Goal: Find specific page/section

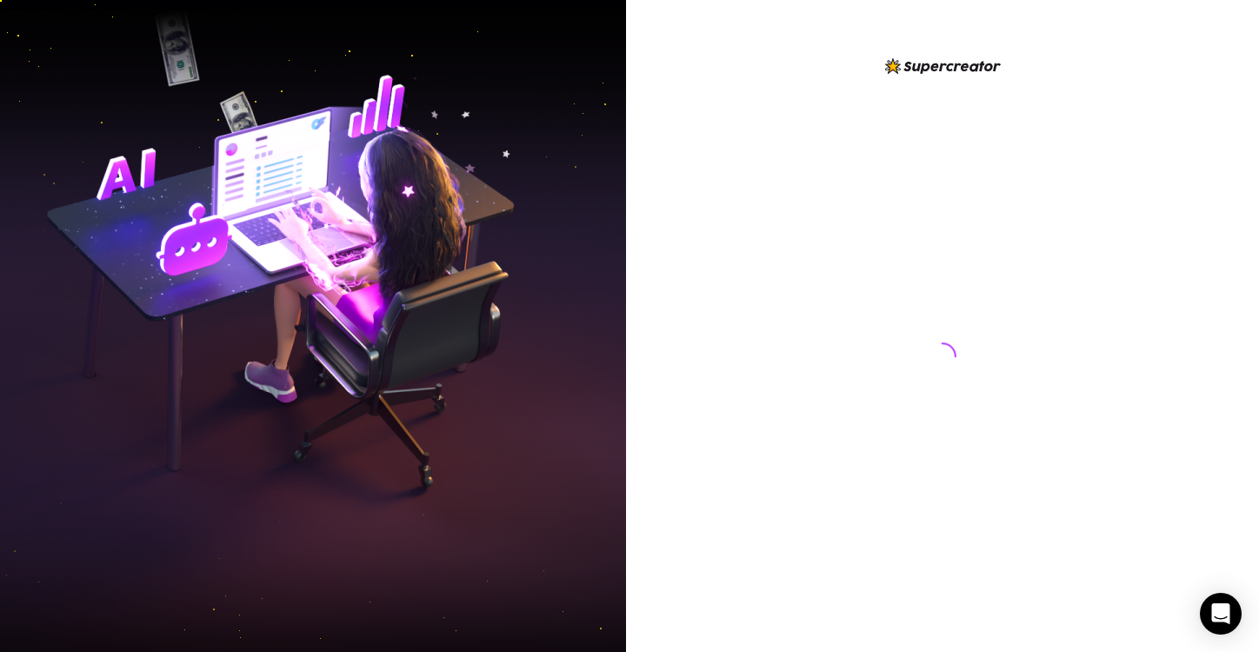
click at [74, 104] on img at bounding box center [313, 326] width 626 height 785
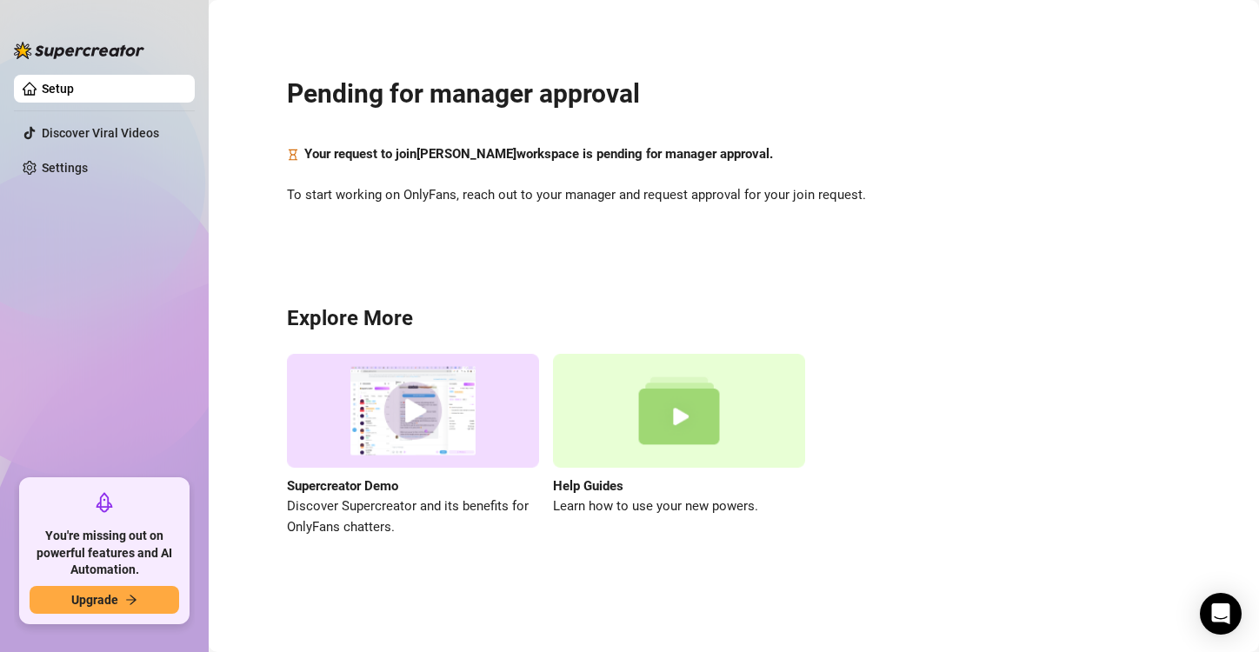
click at [141, 313] on ul "Setup Discover Viral Videos Settings" at bounding box center [104, 270] width 181 height 404
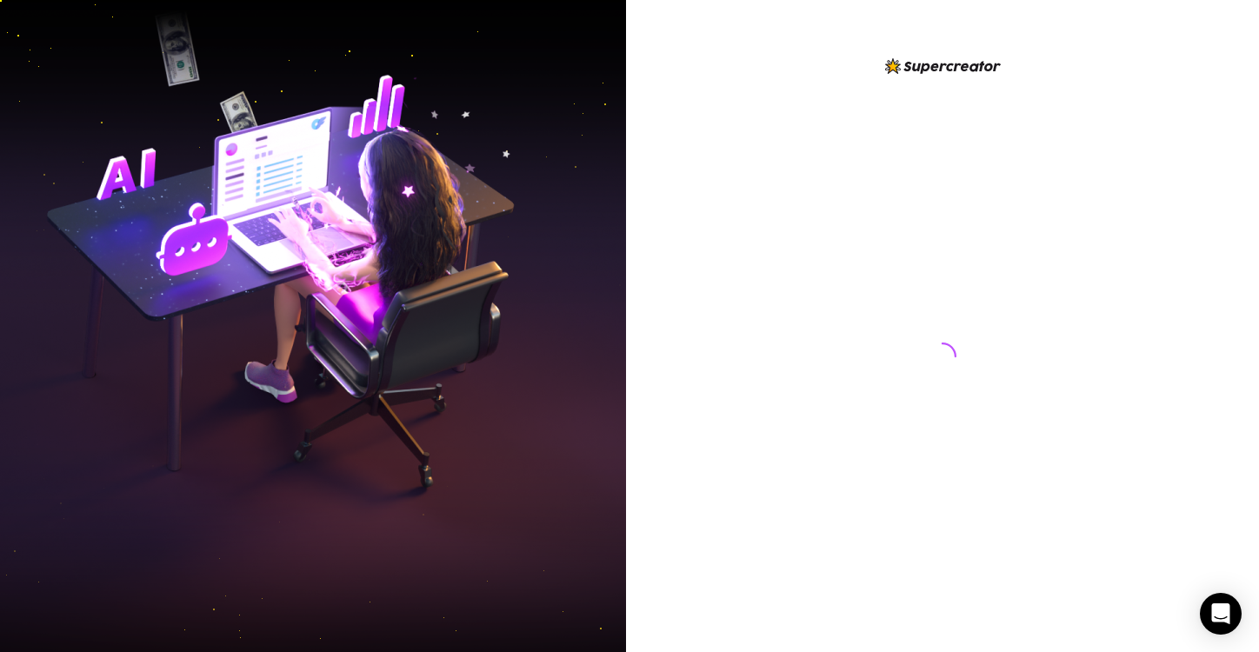
click at [124, 190] on img at bounding box center [313, 326] width 626 height 785
drag, startPoint x: 691, startPoint y: 247, endPoint x: 681, endPoint y: 247, distance: 10.4
click at [693, 248] on div at bounding box center [942, 326] width 633 height 652
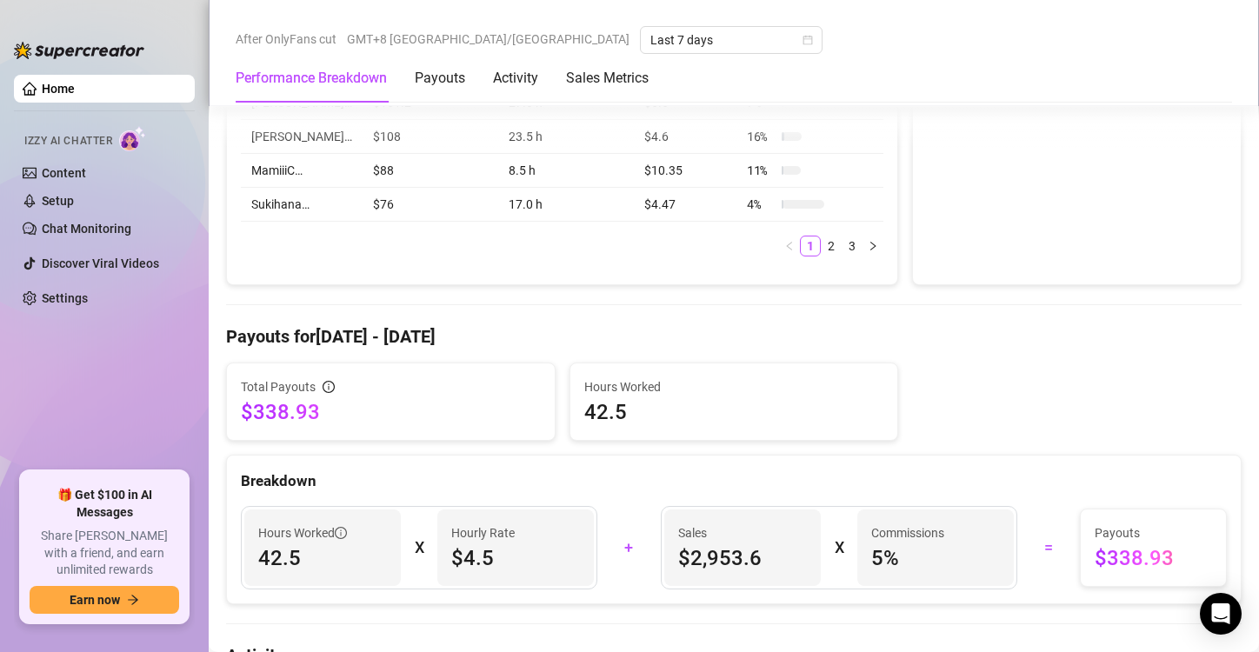
scroll to position [870, 0]
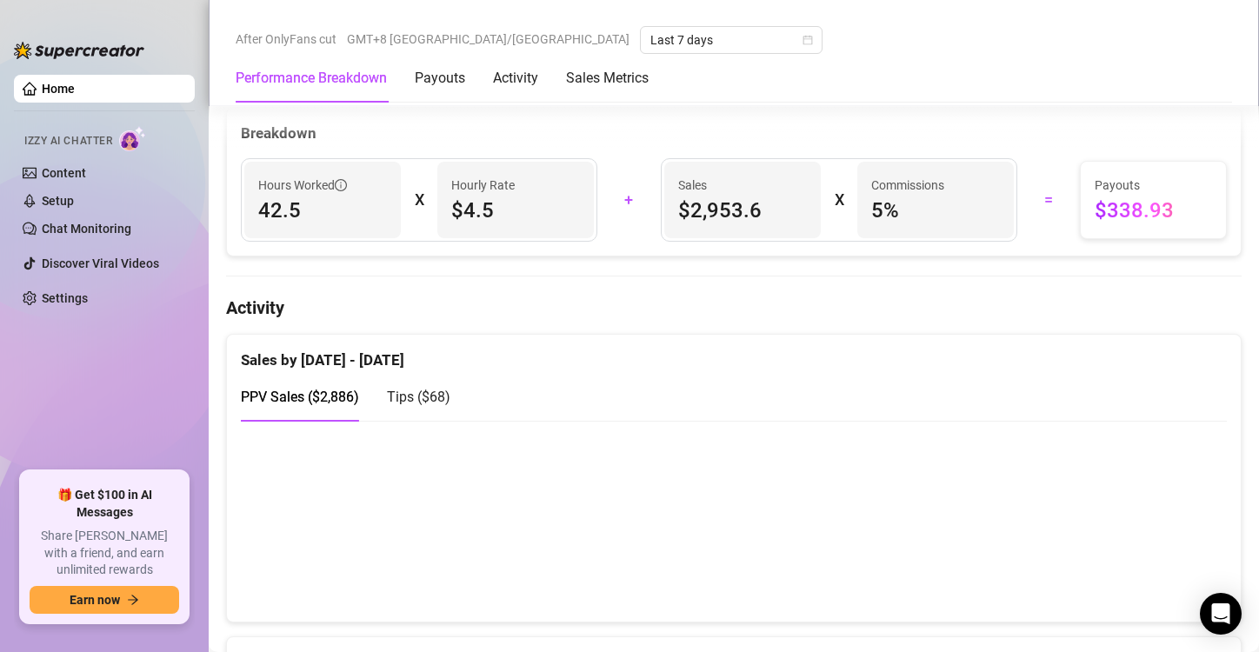
click at [60, 379] on ul "Home Izzy AI Chatter Content Setup Chat Monitoring Discover Viral Videos Settin…" at bounding box center [104, 266] width 181 height 397
